Goal: Contribute content: Add original content to the website for others to see

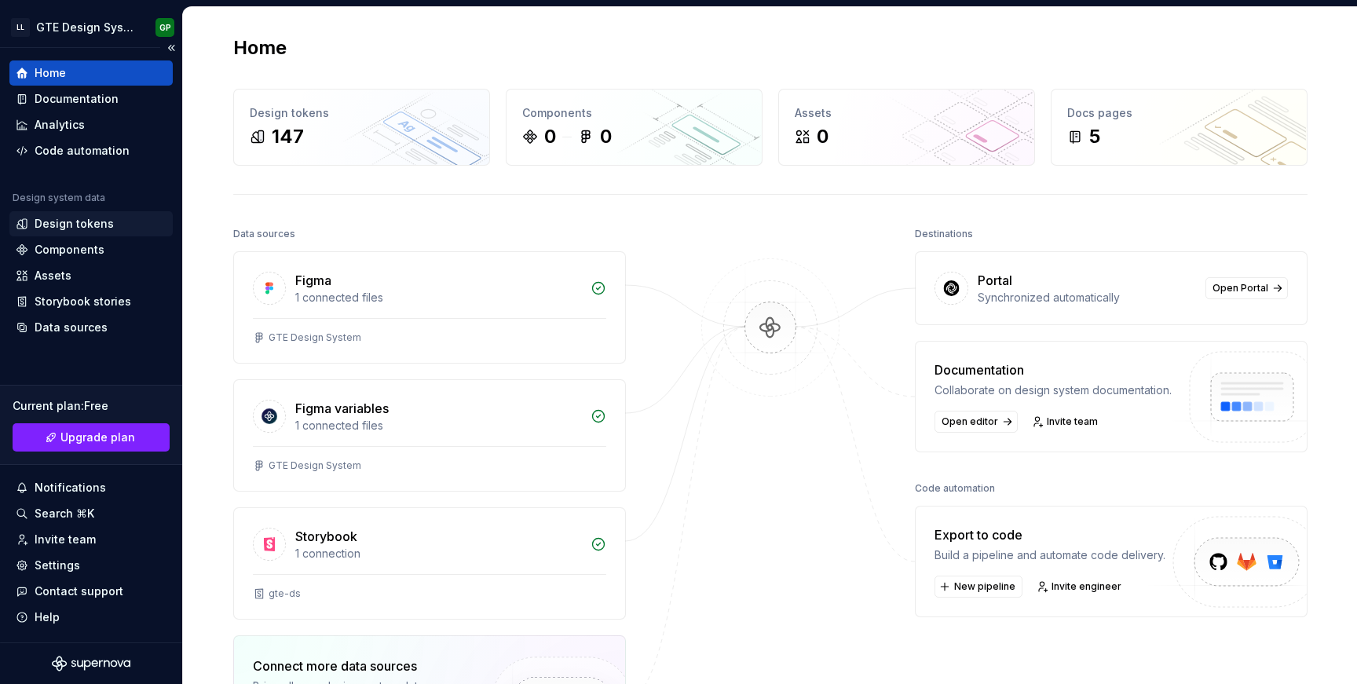
click at [77, 223] on div "Design tokens" at bounding box center [74, 224] width 79 height 16
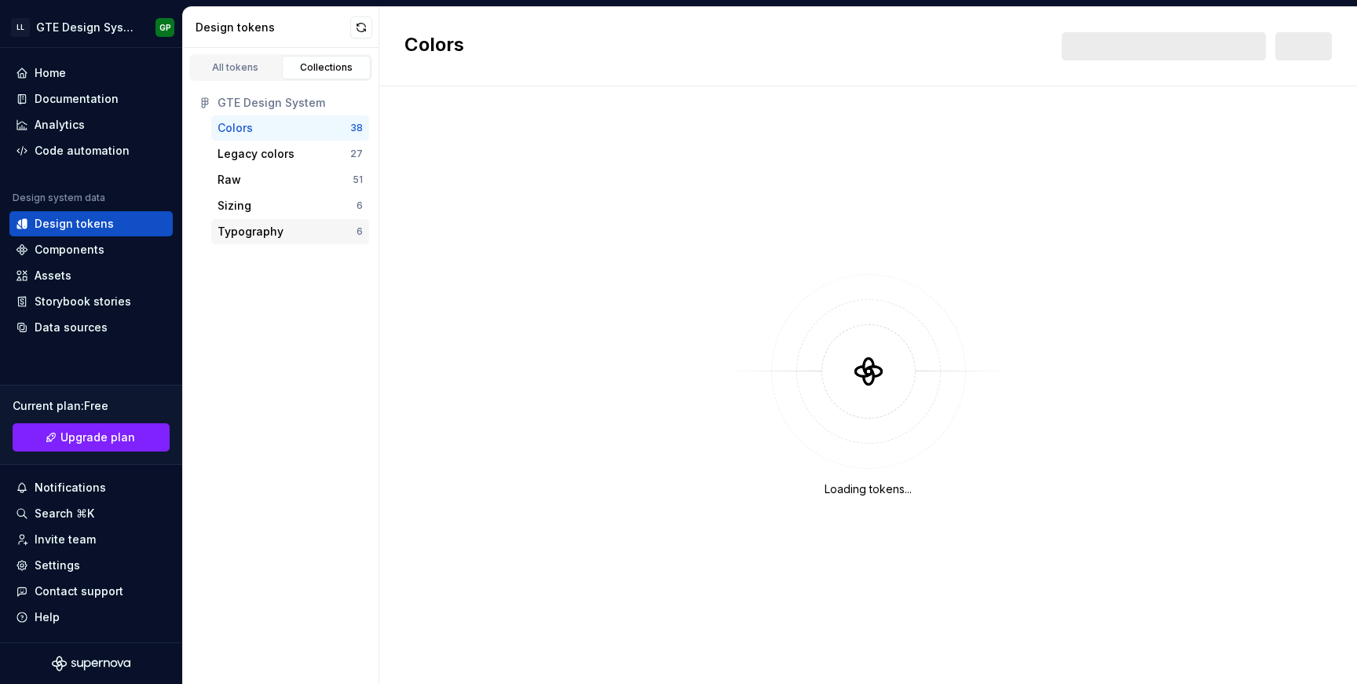
click at [265, 240] on div "Typography 6" at bounding box center [290, 231] width 158 height 25
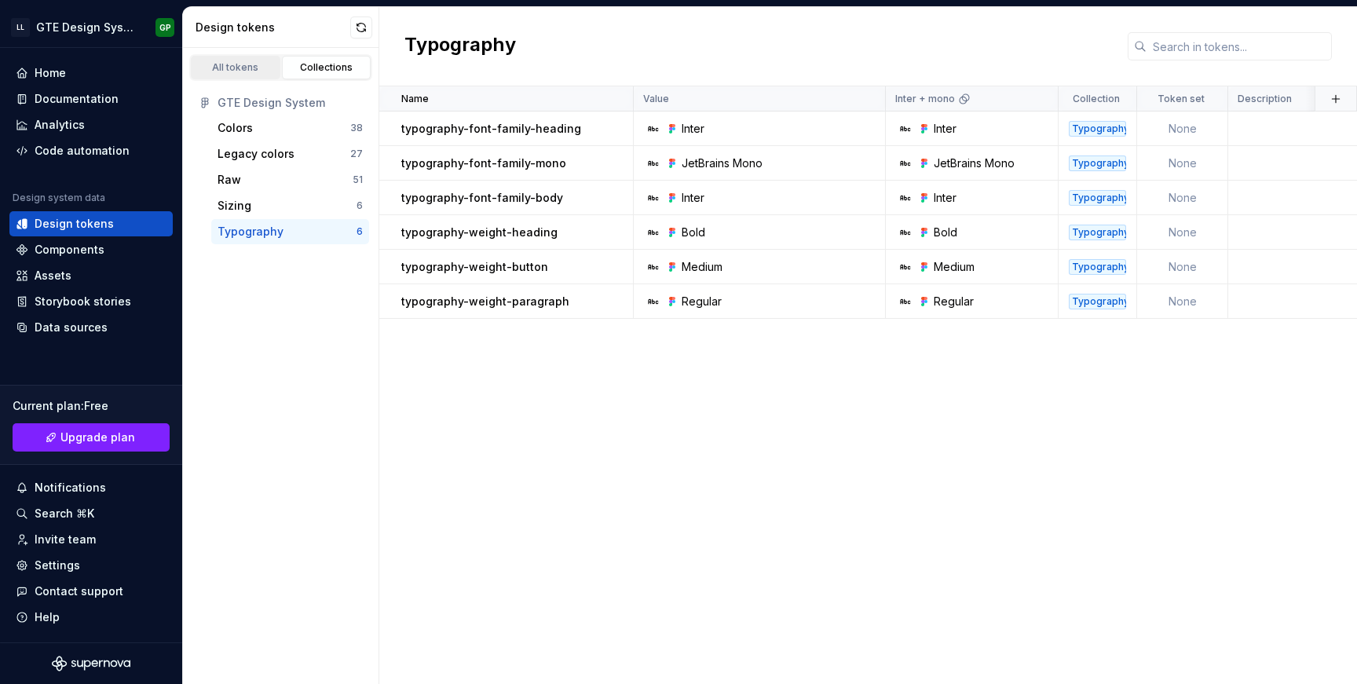
click at [230, 60] on link "All tokens" at bounding box center [236, 68] width 90 height 24
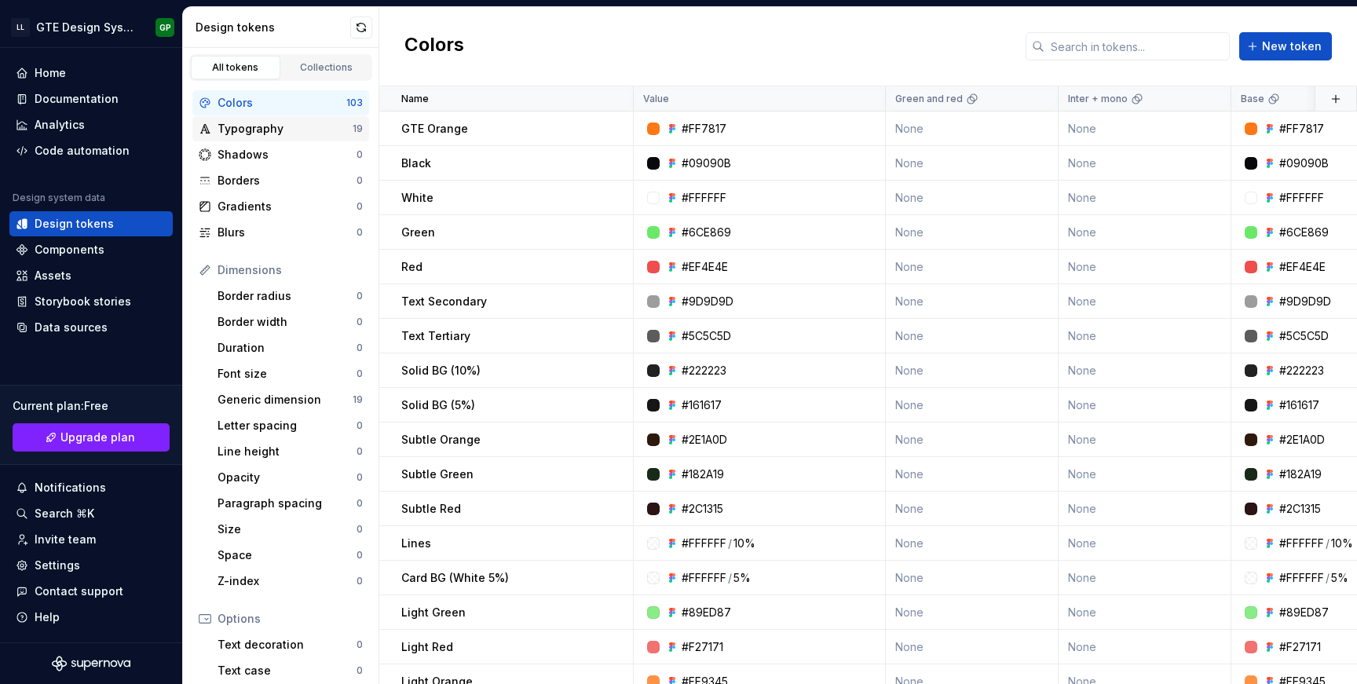
click at [264, 133] on div "Typography" at bounding box center [285, 129] width 135 height 16
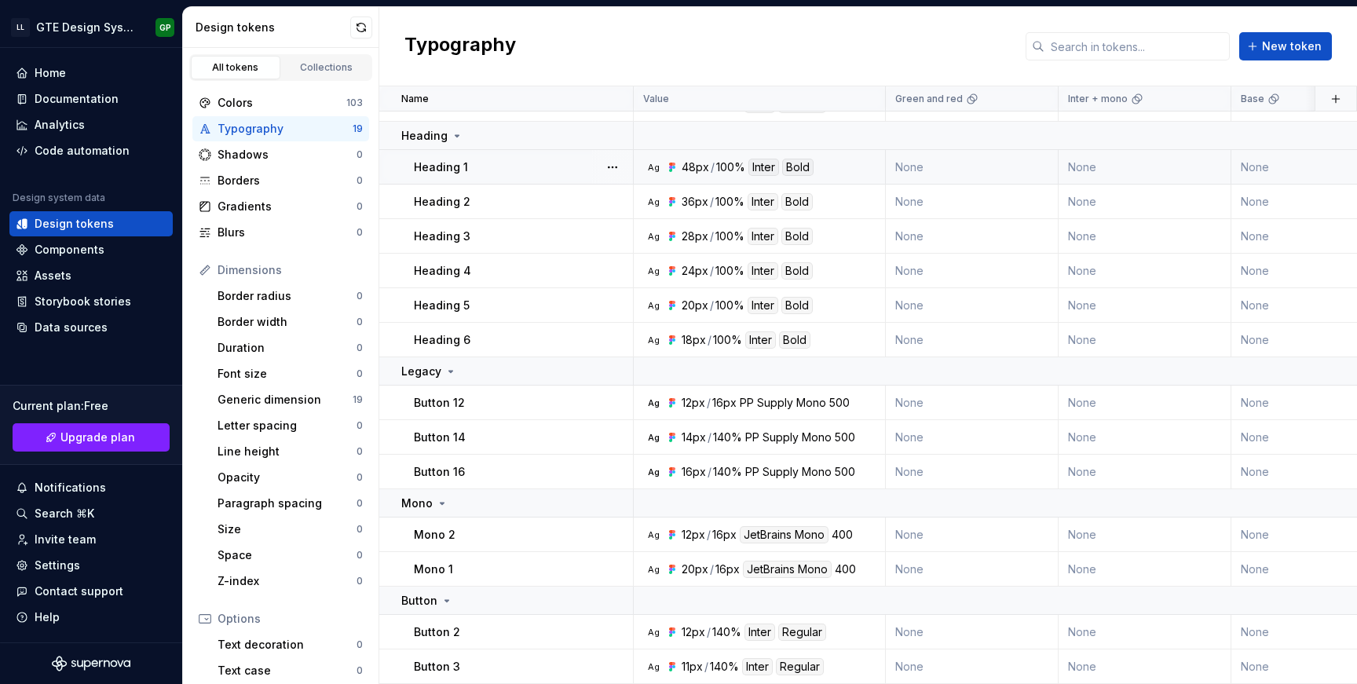
scroll to position [225, 0]
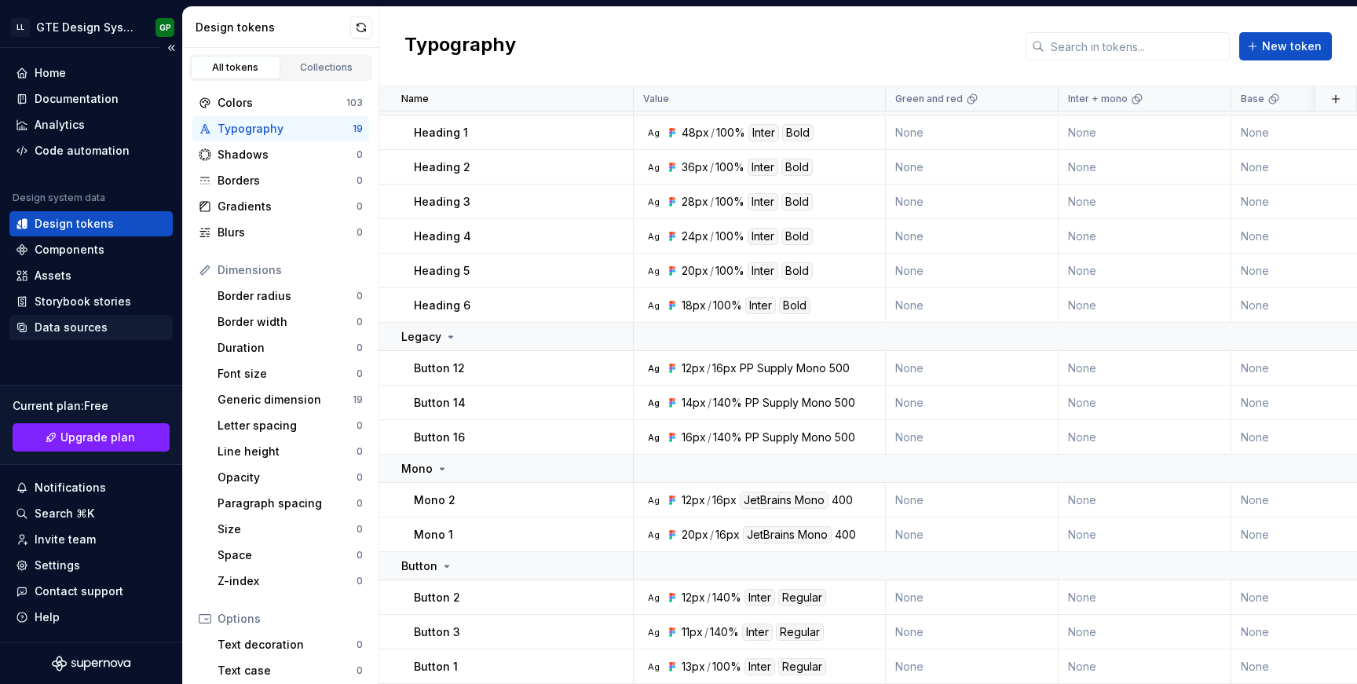
click at [86, 329] on div "Data sources" at bounding box center [71, 328] width 73 height 16
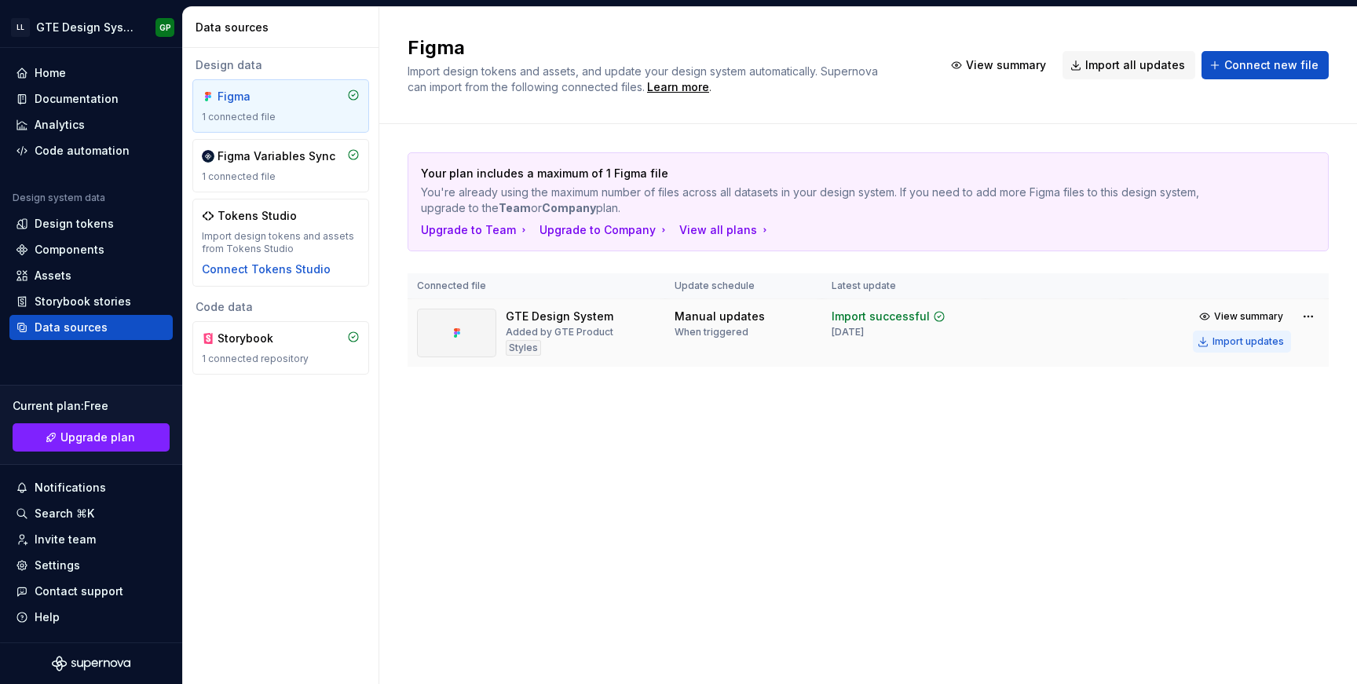
click at [1246, 346] on div "Import updates" at bounding box center [1248, 341] width 71 height 13
click at [1246, 342] on div "Import updates" at bounding box center [1248, 341] width 71 height 13
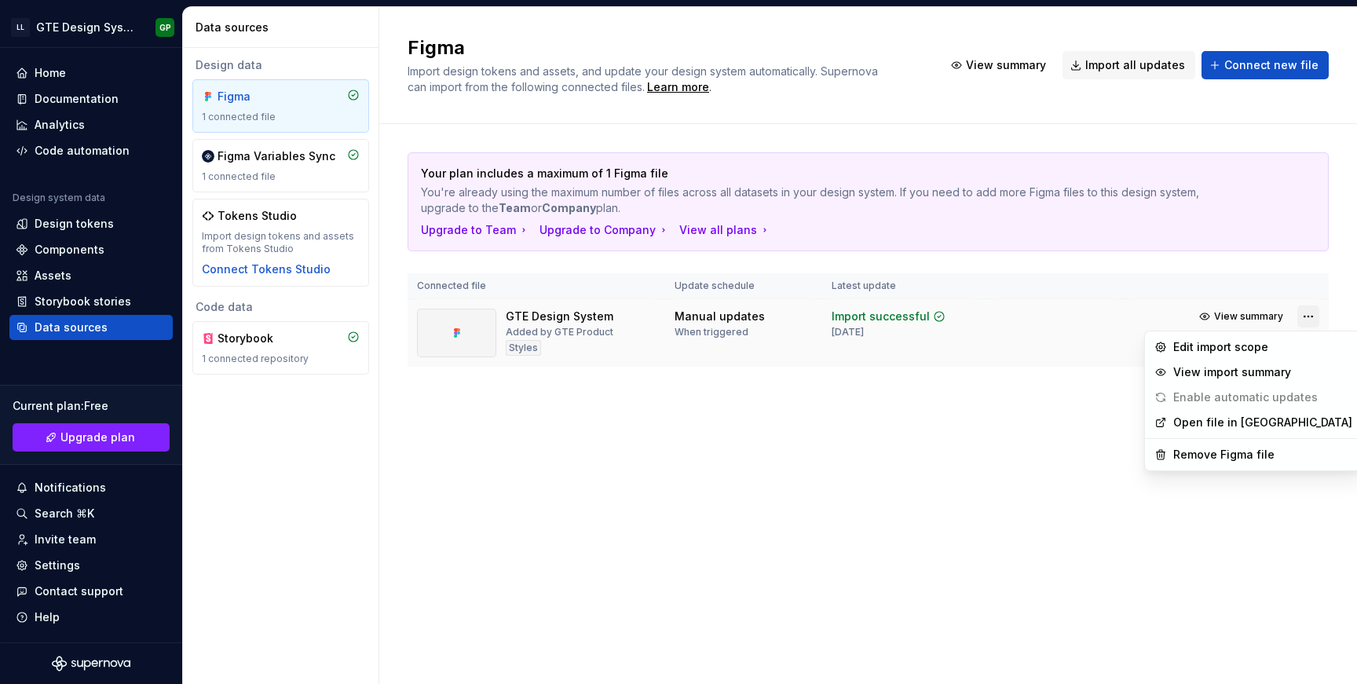
click at [1310, 313] on html "LL GTE Design System GP Home Documentation Analytics Code automation Design sys…" at bounding box center [678, 342] width 1357 height 684
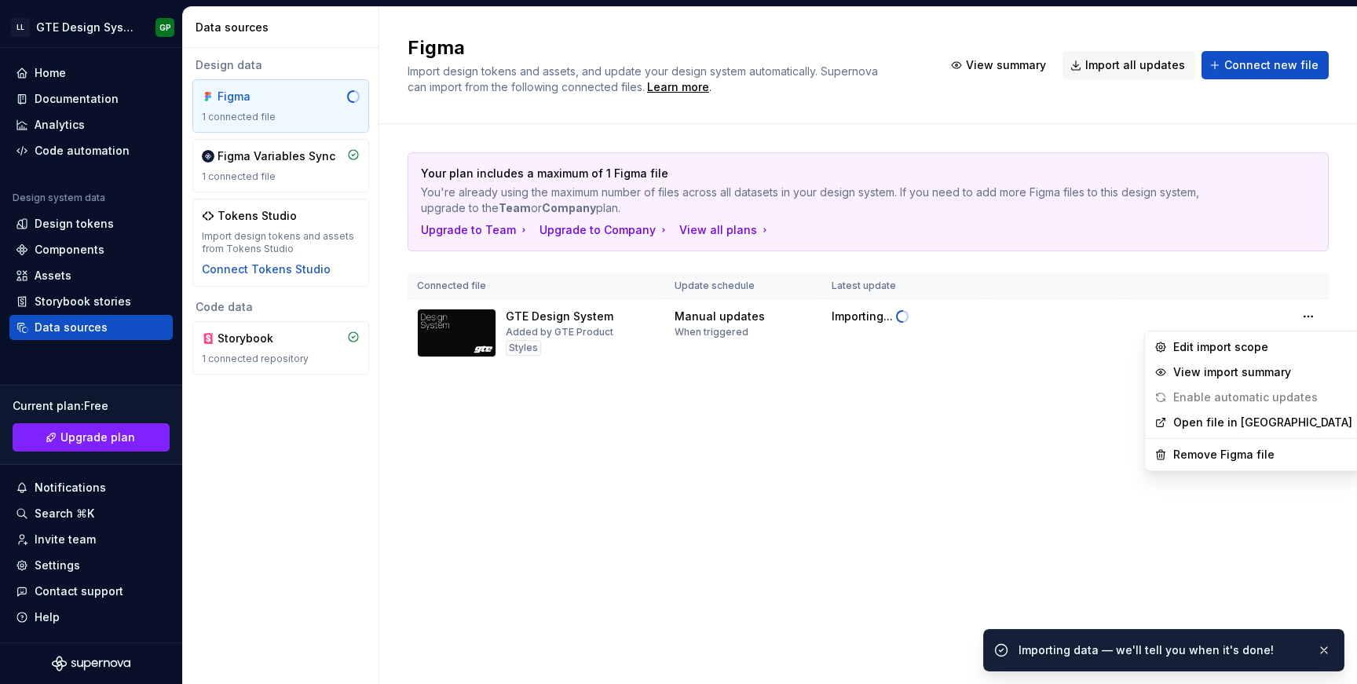
click at [949, 437] on html "LL GTE Design System GP Home Documentation Analytics Code automation Design sys…" at bounding box center [678, 342] width 1357 height 684
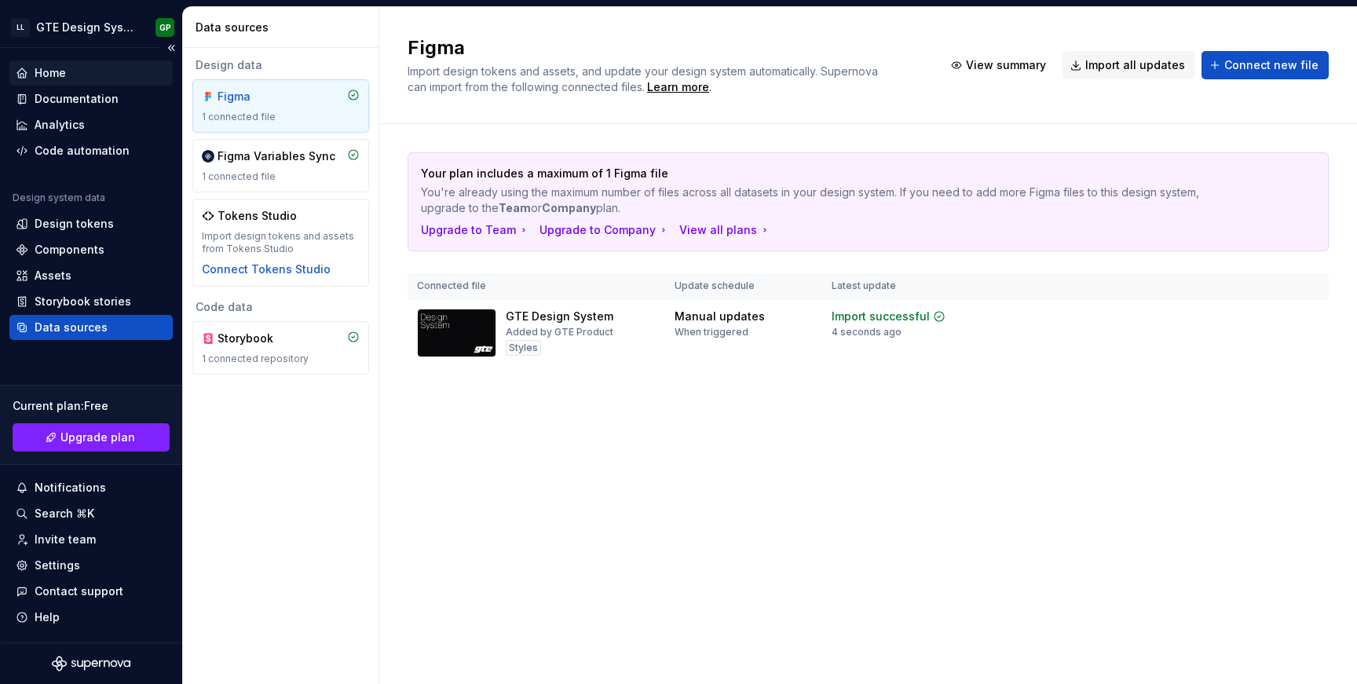
click at [67, 72] on div "Home" at bounding box center [91, 73] width 151 height 16
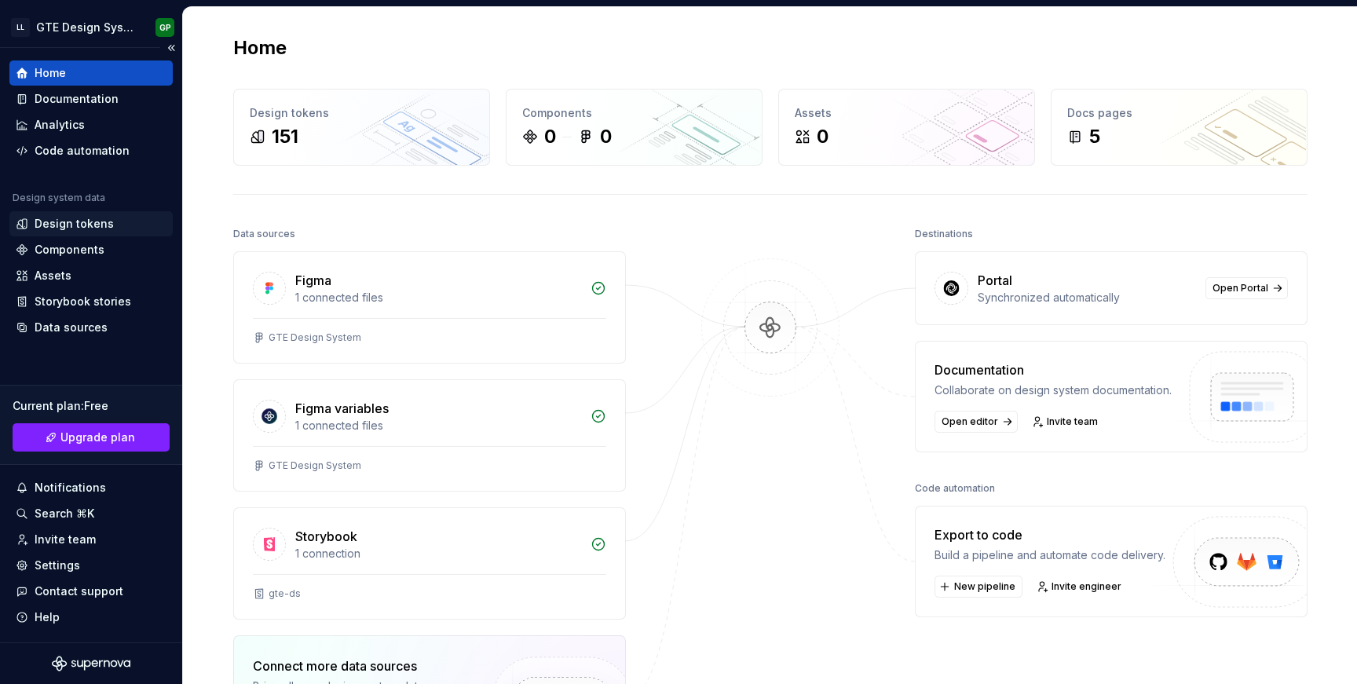
click at [82, 228] on div "Design tokens" at bounding box center [74, 224] width 79 height 16
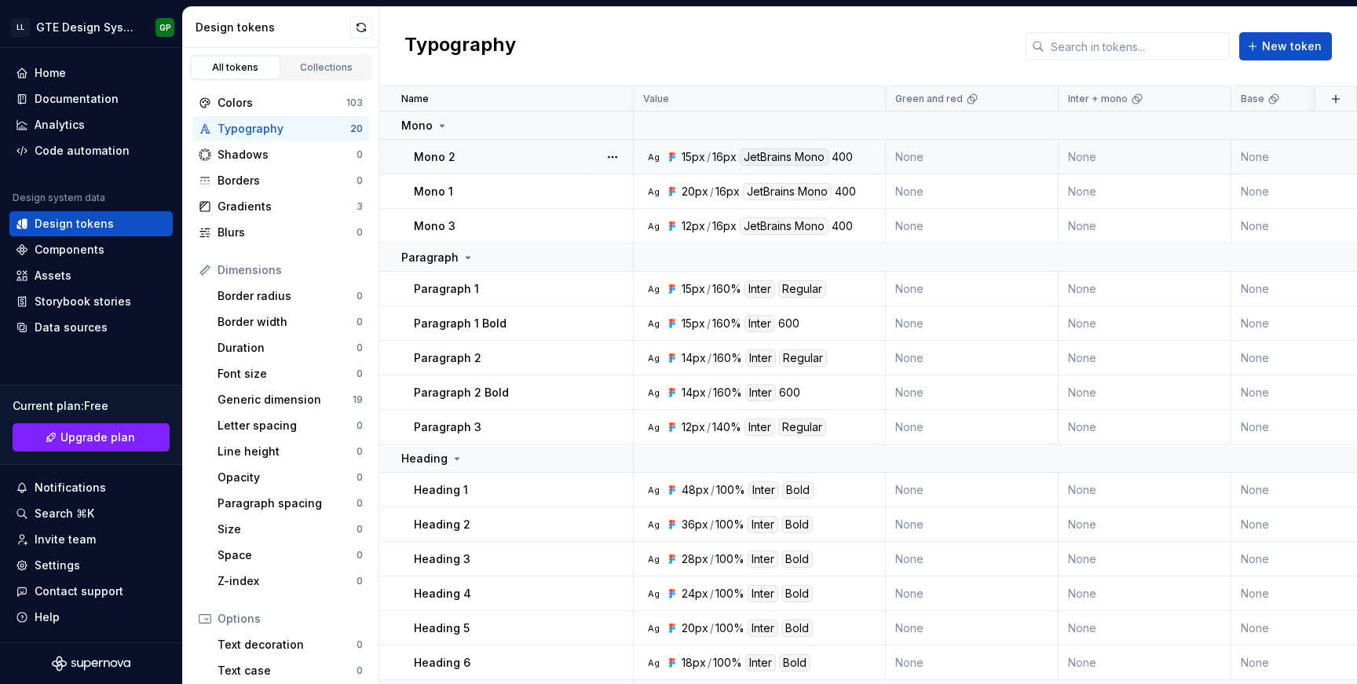
click at [518, 162] on div "Mono 2" at bounding box center [523, 157] width 218 height 16
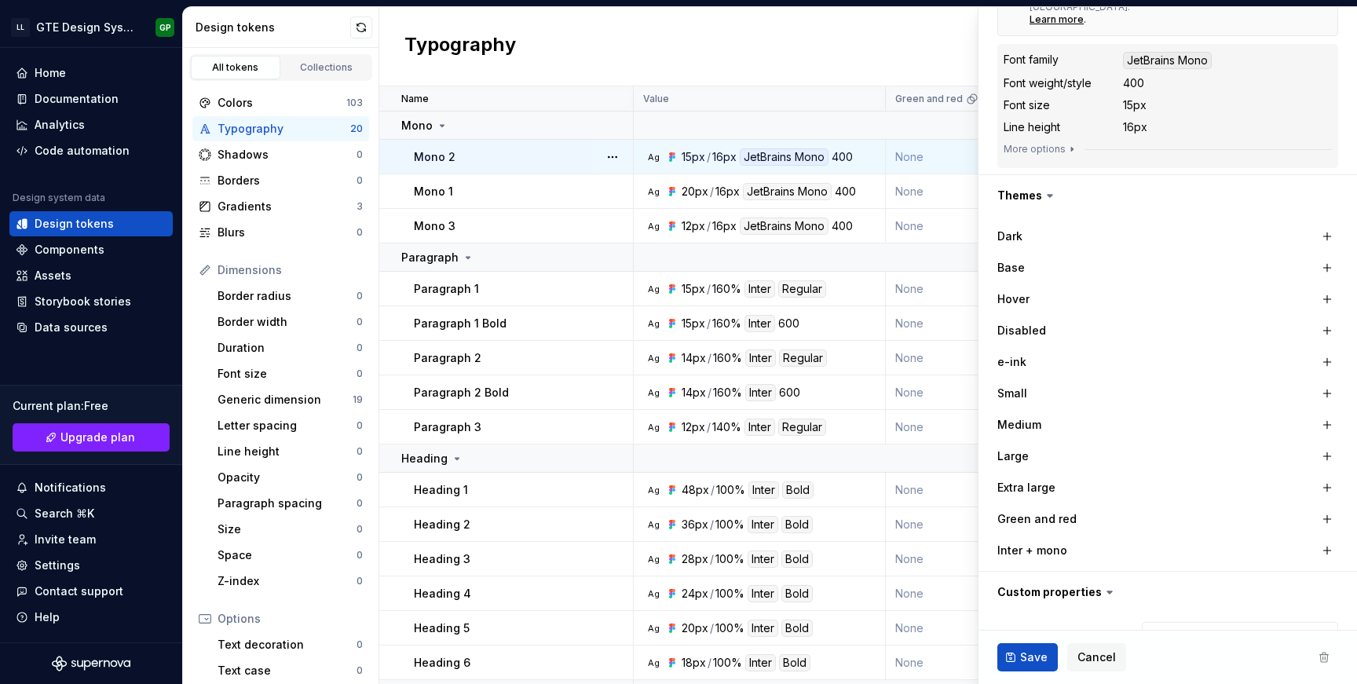
scroll to position [391, 0]
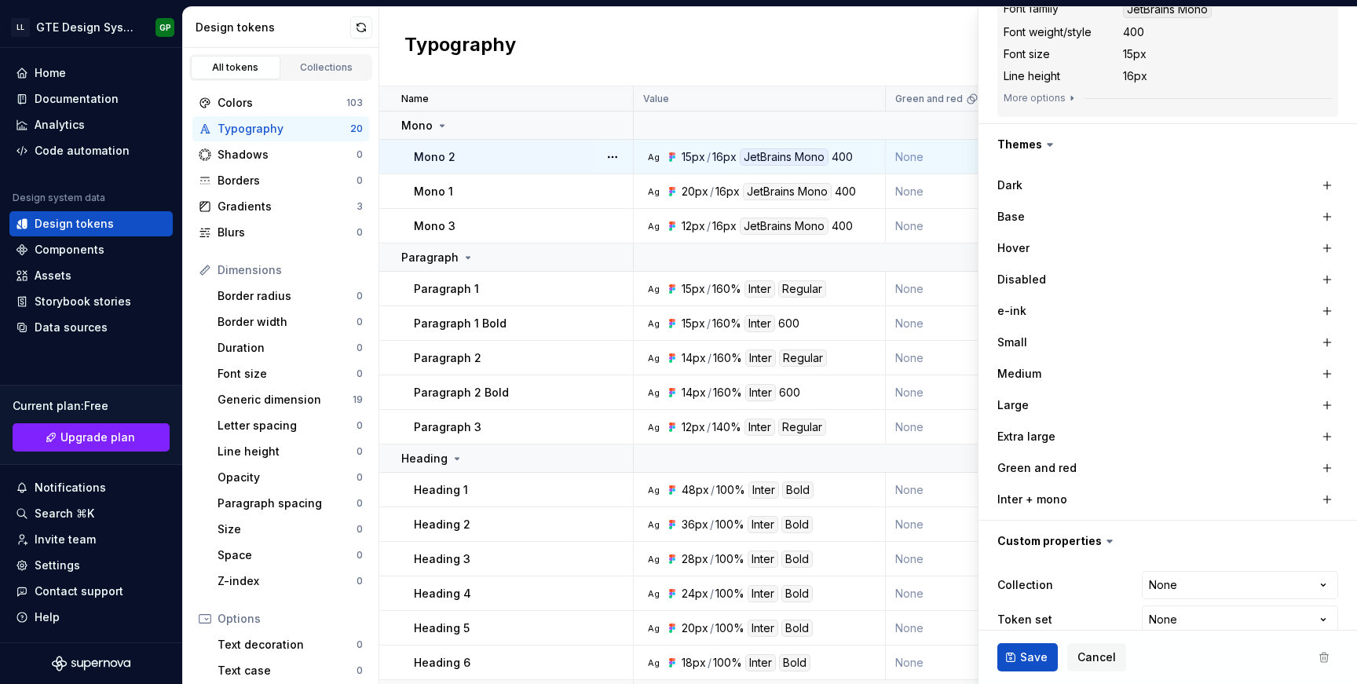
type textarea "*"
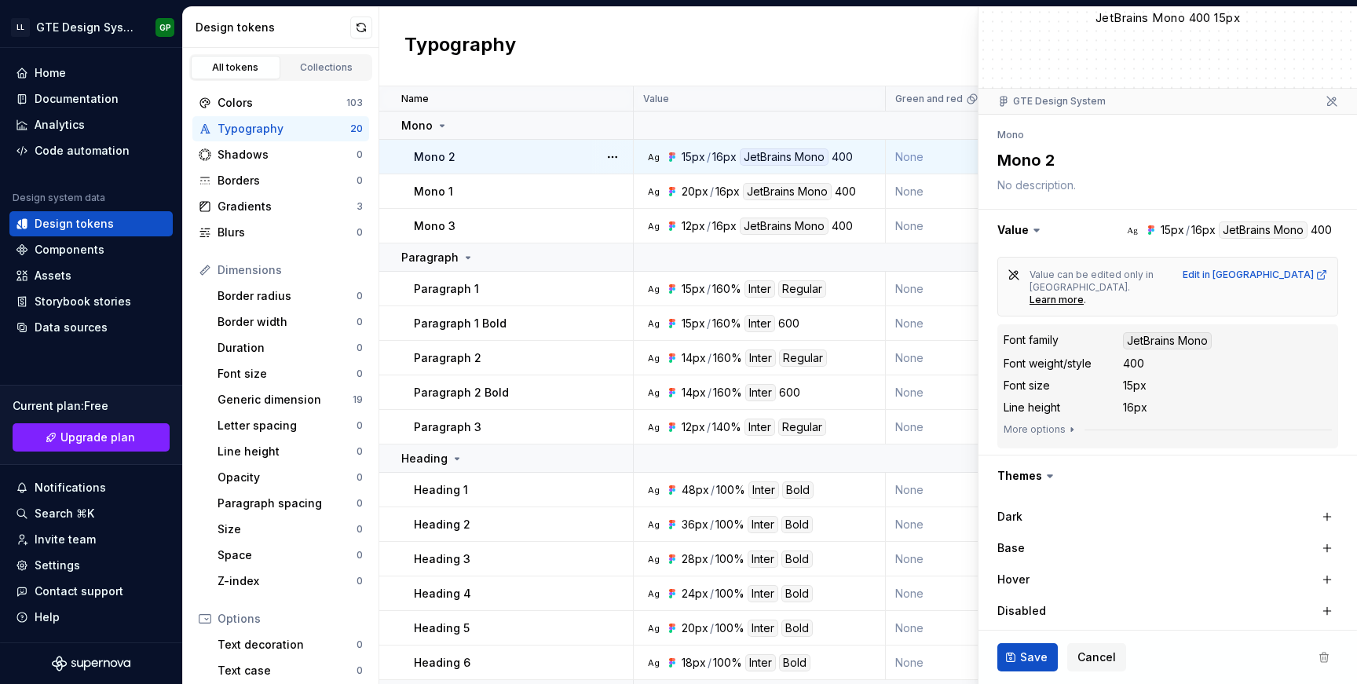
scroll to position [0, 0]
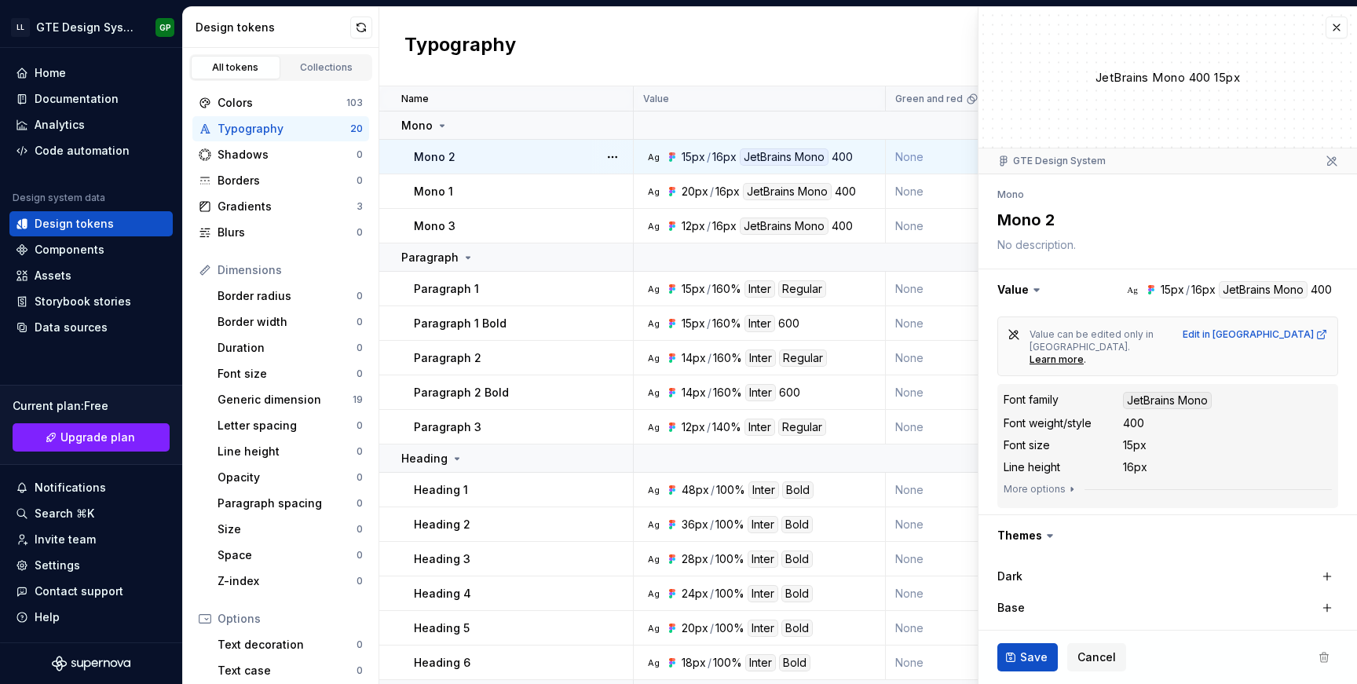
click at [777, 44] on div "Typography New token" at bounding box center [868, 46] width 978 height 79
click at [1337, 26] on button "button" at bounding box center [1337, 27] width 22 height 22
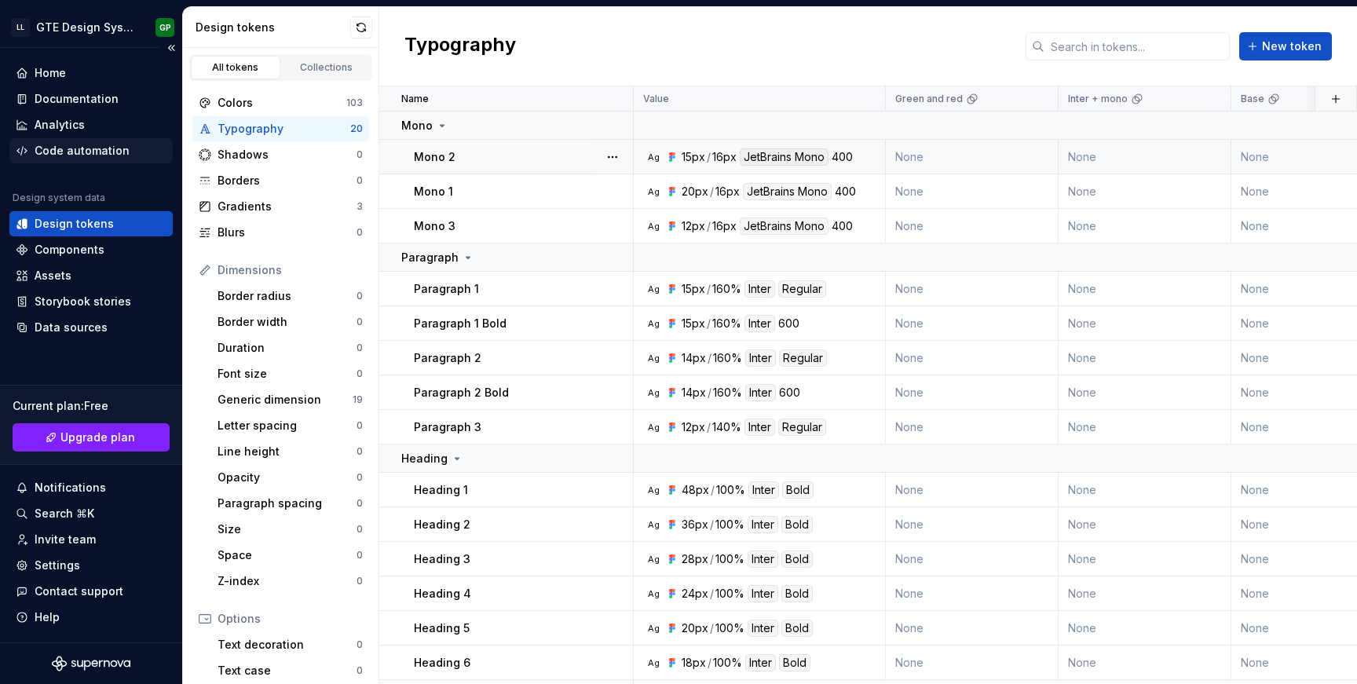
click at [78, 148] on div "Code automation" at bounding box center [82, 151] width 95 height 16
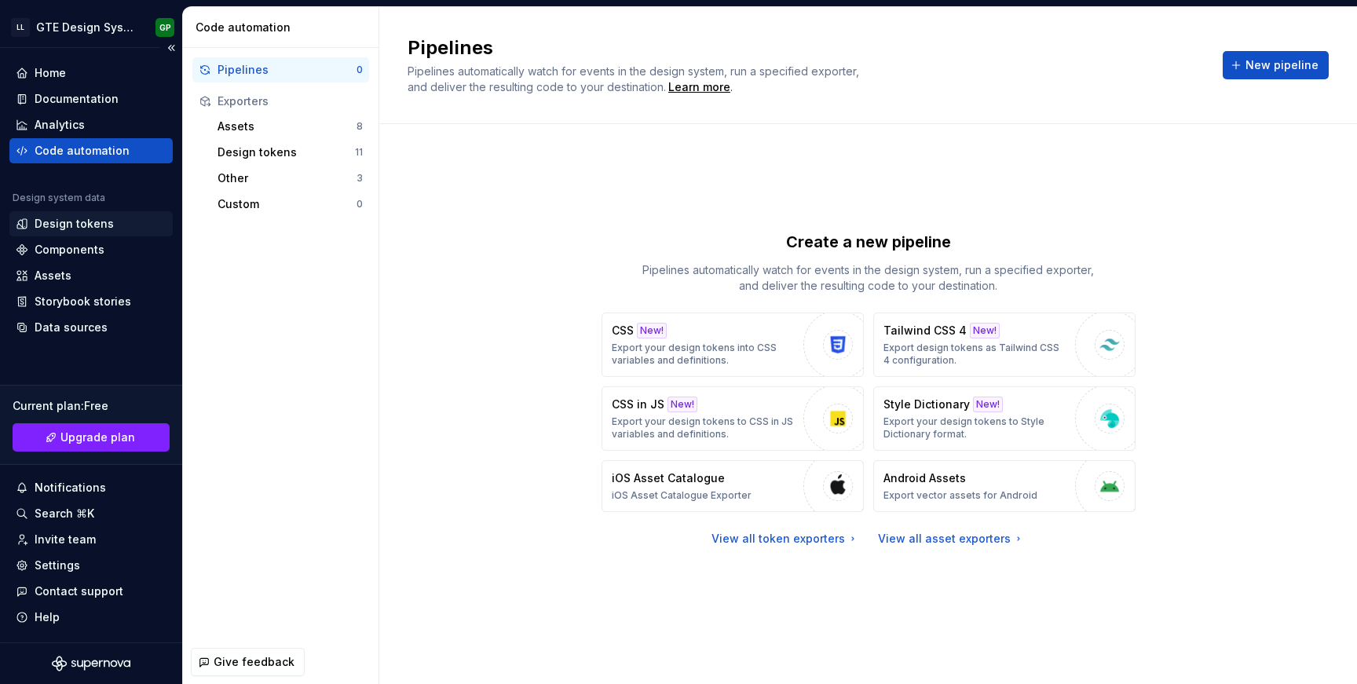
click at [90, 223] on div "Design tokens" at bounding box center [74, 224] width 79 height 16
